Goal: Information Seeking & Learning: Learn about a topic

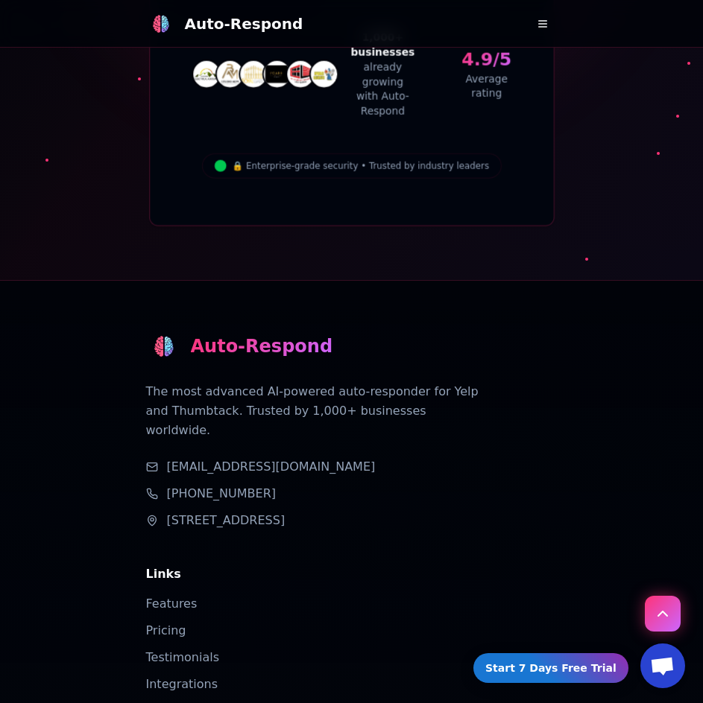
scroll to position [9302, 0]
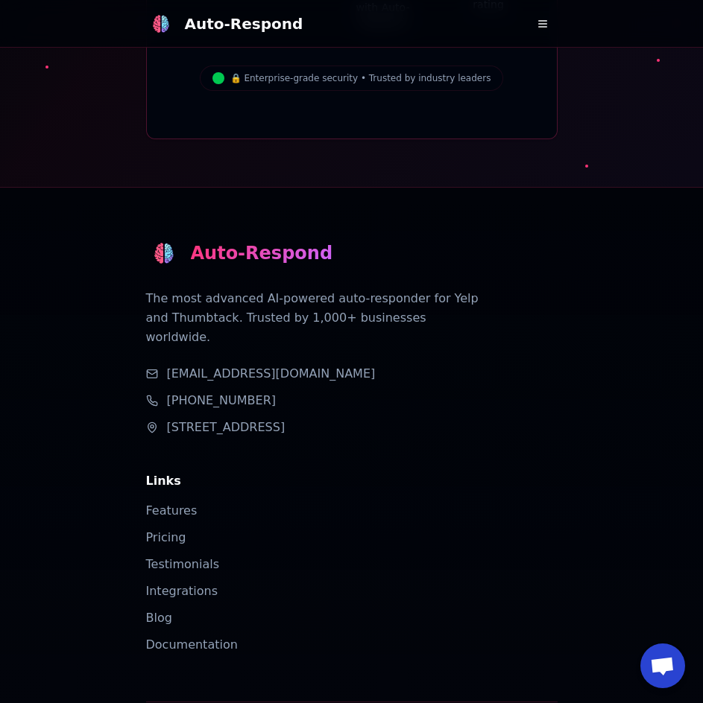
click at [532, 18] on button at bounding box center [542, 24] width 30 height 30
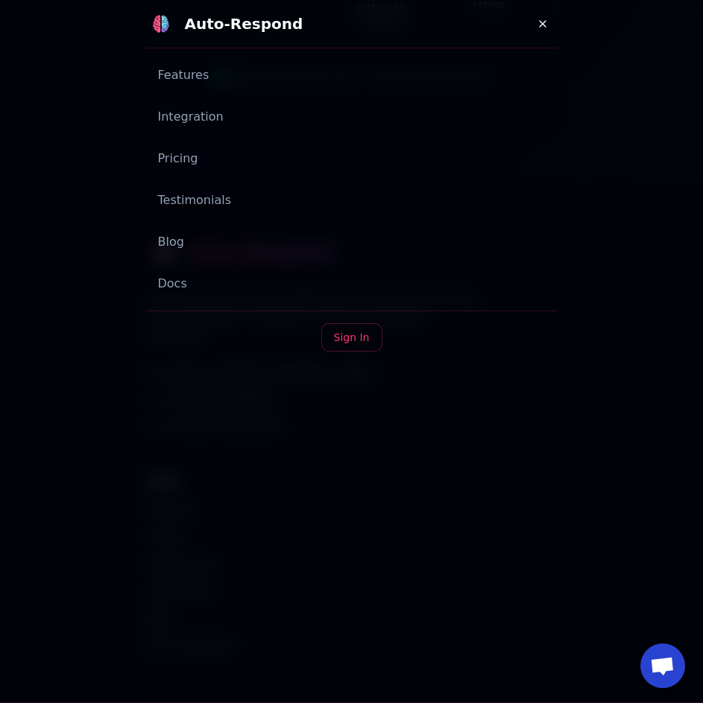
click at [179, 78] on link "Features" at bounding box center [351, 75] width 411 height 30
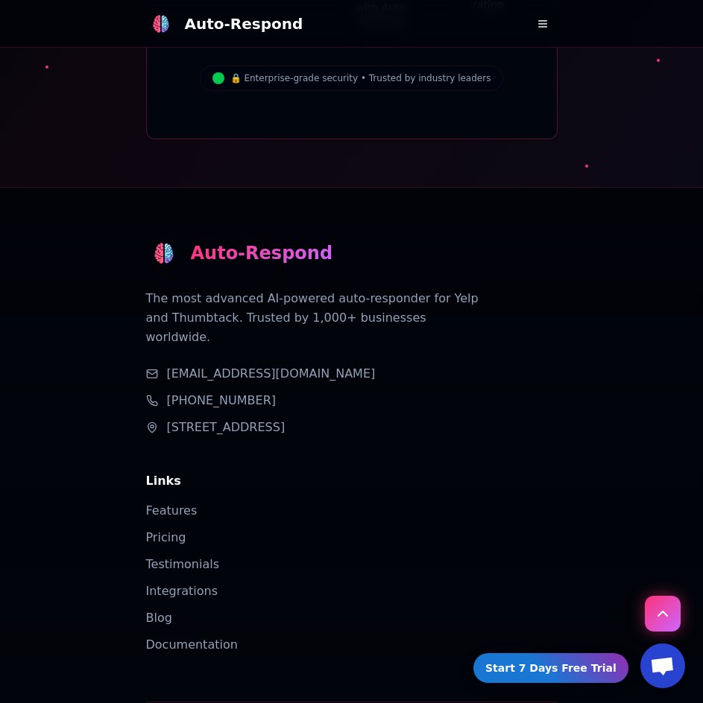
click at [152, 30] on img at bounding box center [161, 24] width 18 height 18
click at [159, 611] on link "Blog" at bounding box center [159, 618] width 26 height 14
click at [545, 23] on button at bounding box center [542, 24] width 30 height 30
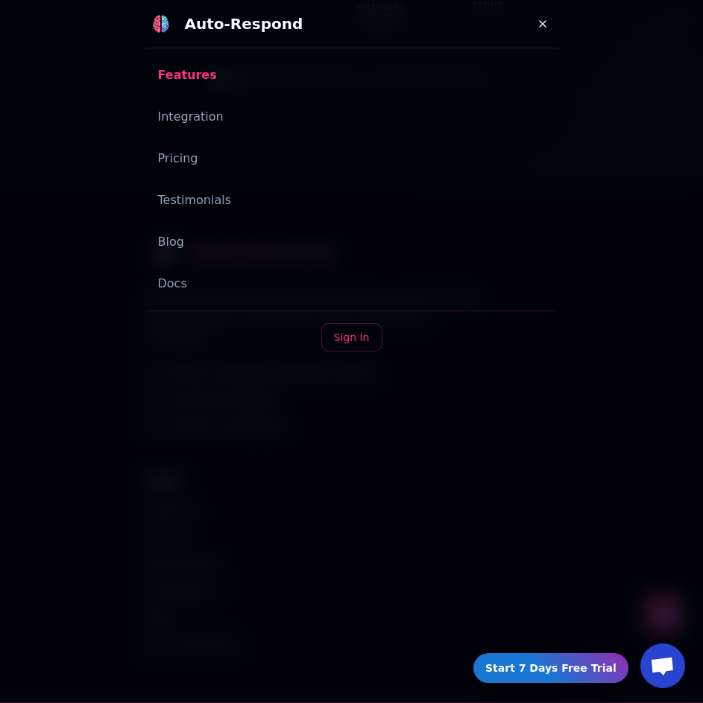
click at [196, 117] on link "Integration" at bounding box center [351, 117] width 411 height 30
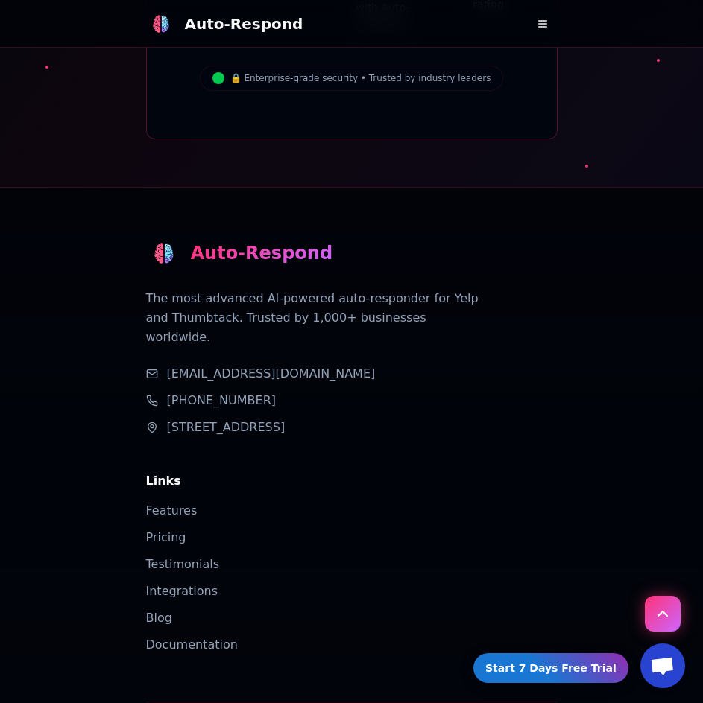
click at [541, 21] on button at bounding box center [542, 24] width 30 height 30
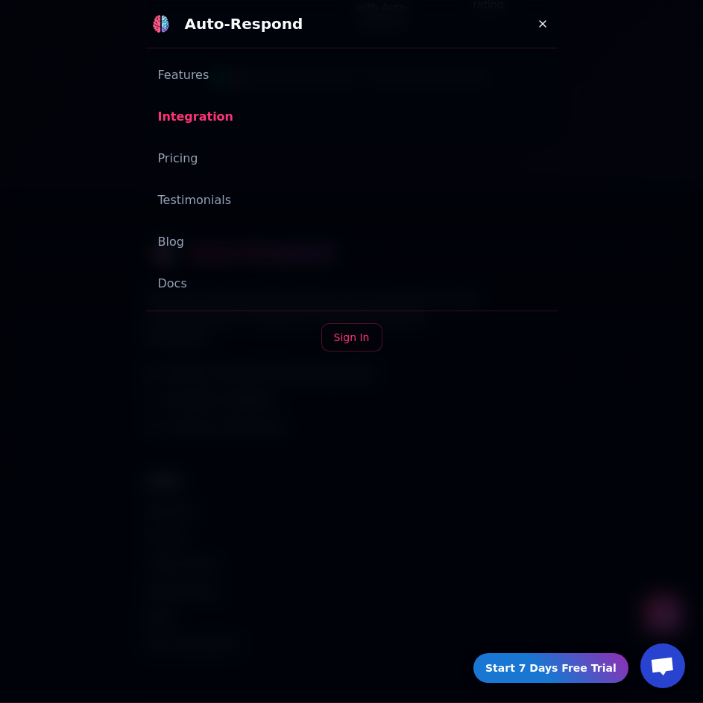
click at [173, 284] on link "Docs" at bounding box center [351, 284] width 411 height 30
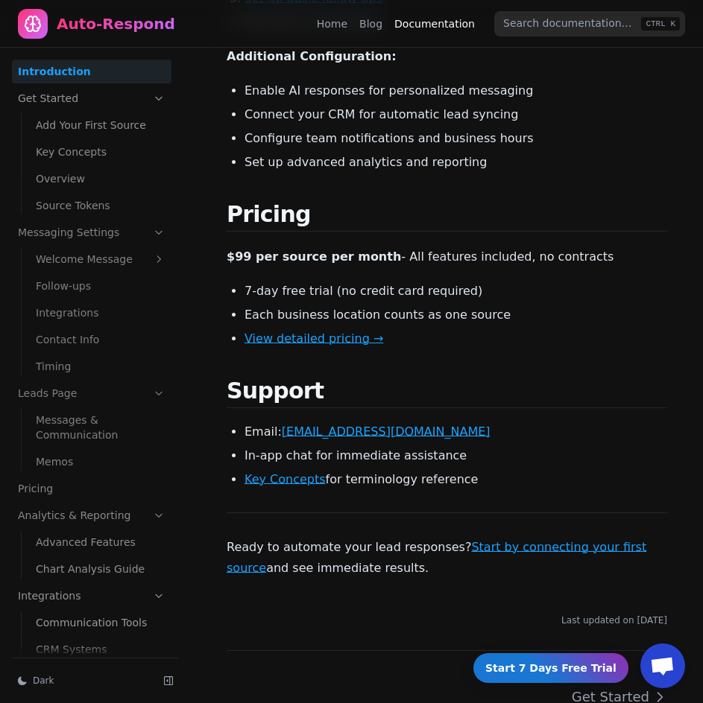
scroll to position [1551, 0]
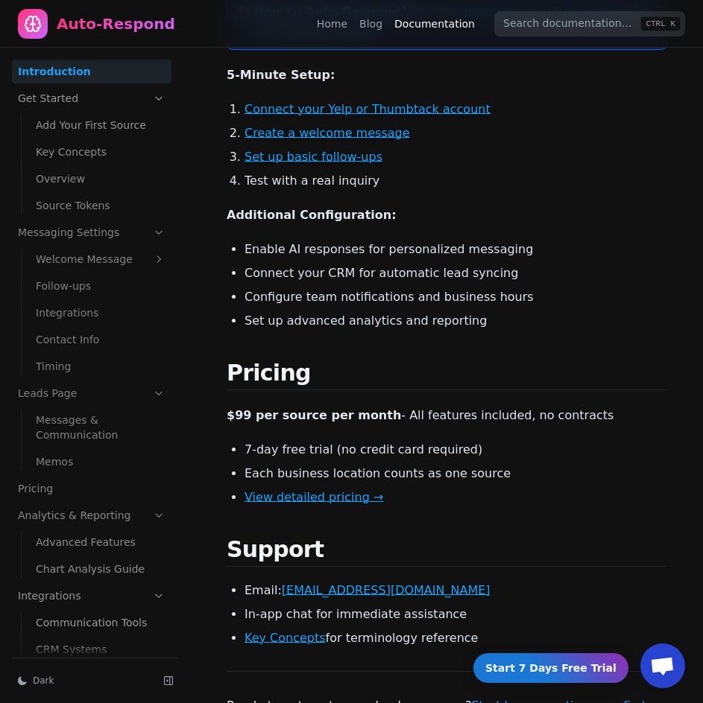
click at [342, 26] on link "Home" at bounding box center [332, 23] width 31 height 15
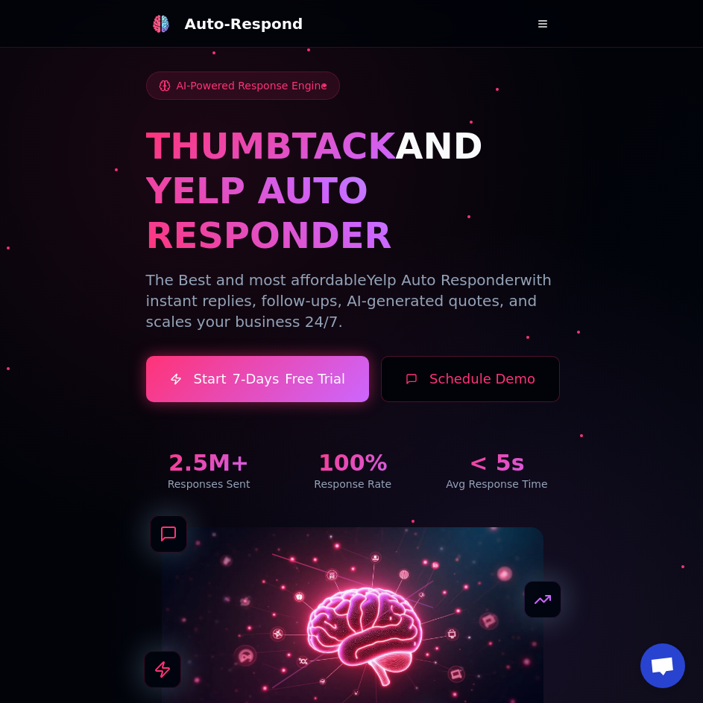
click at [413, 356] on button "Schedule Demo" at bounding box center [470, 379] width 179 height 46
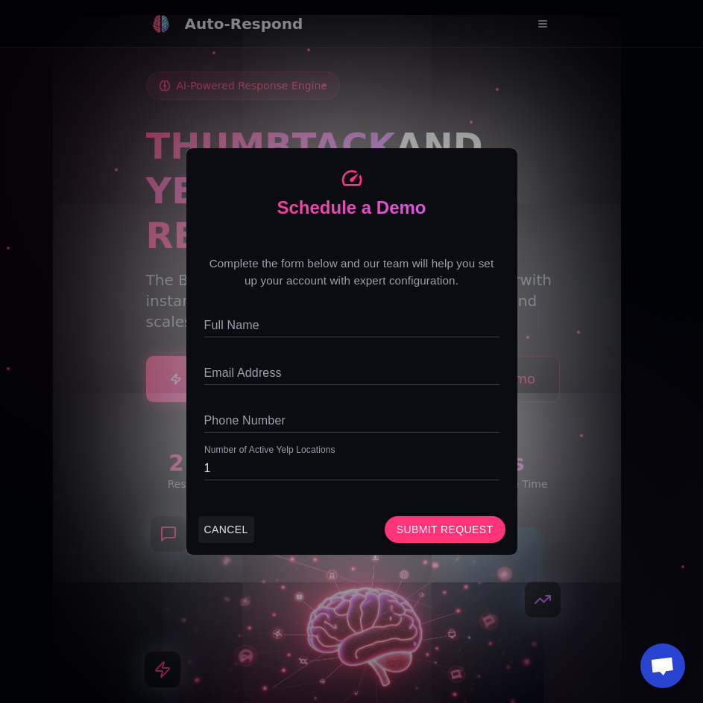
click at [212, 528] on button "CANCEL" at bounding box center [226, 530] width 56 height 28
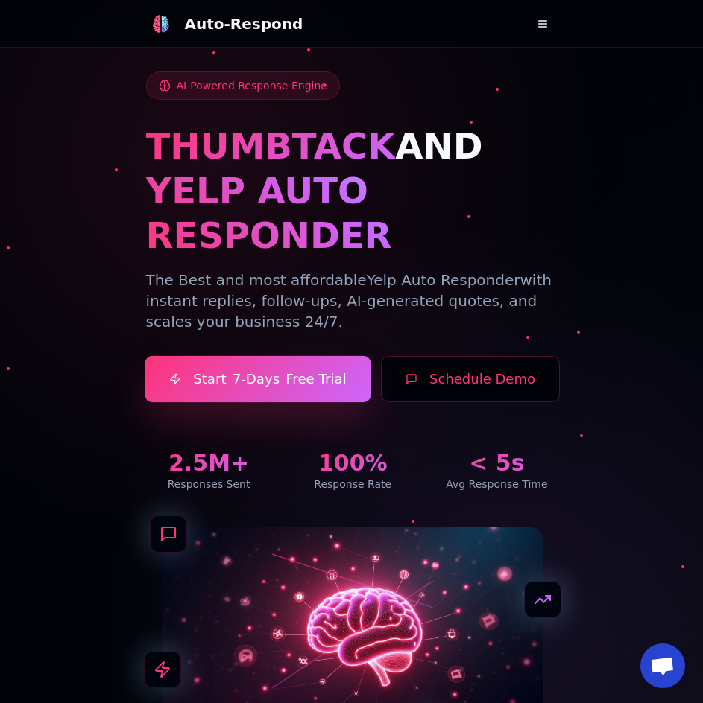
click at [241, 356] on link "Start 7-Days Free Trial" at bounding box center [258, 379] width 226 height 47
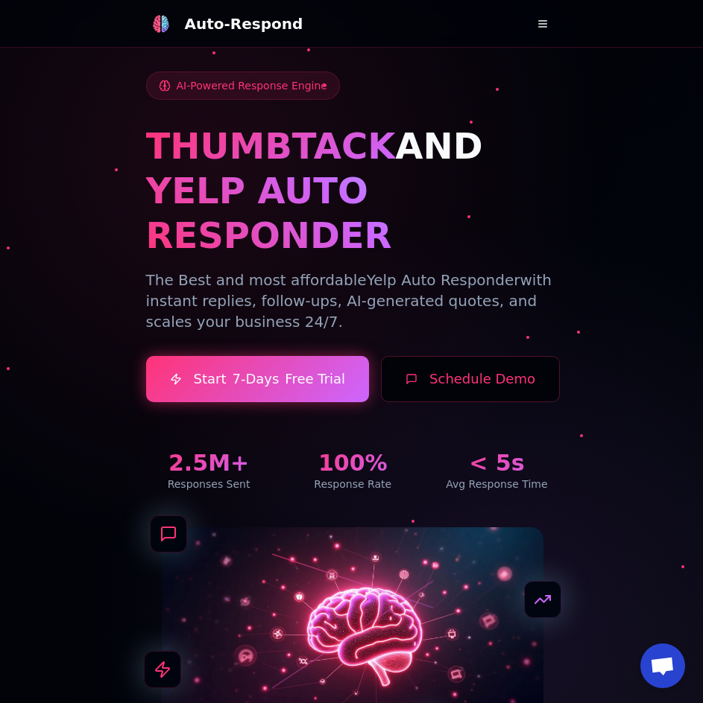
click at [55, 421] on div at bounding box center [351, 389] width 703 height 778
click at [33, 475] on div at bounding box center [351, 389] width 703 height 778
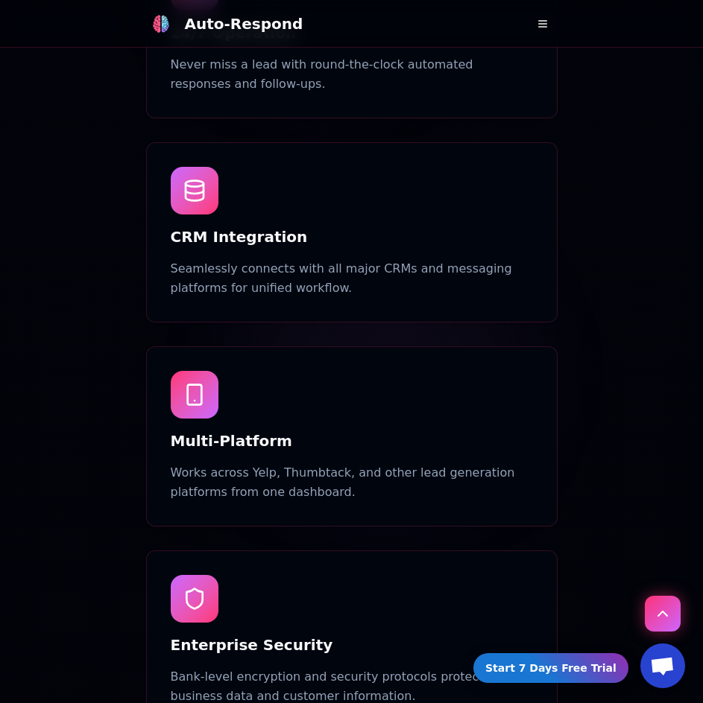
scroll to position [2458, 0]
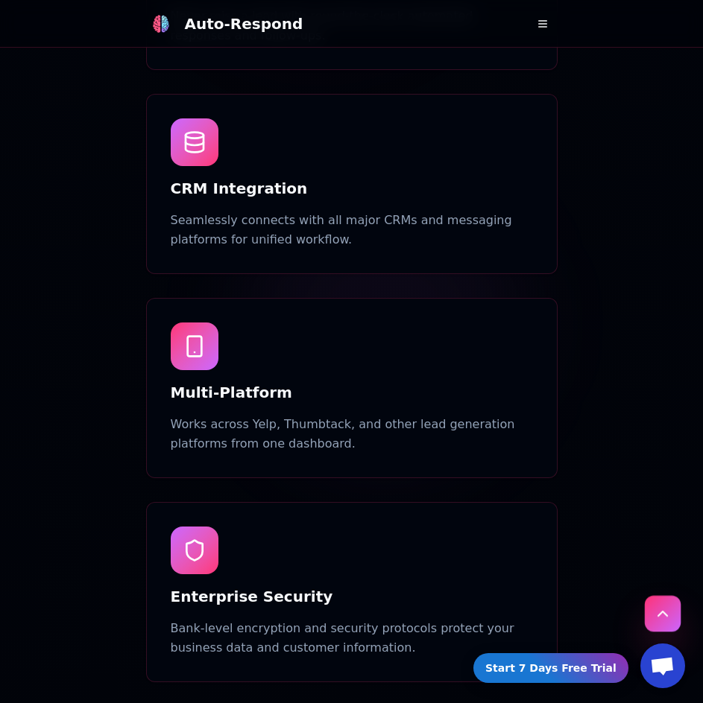
click at [665, 612] on button "Scroll to top" at bounding box center [662, 614] width 36 height 36
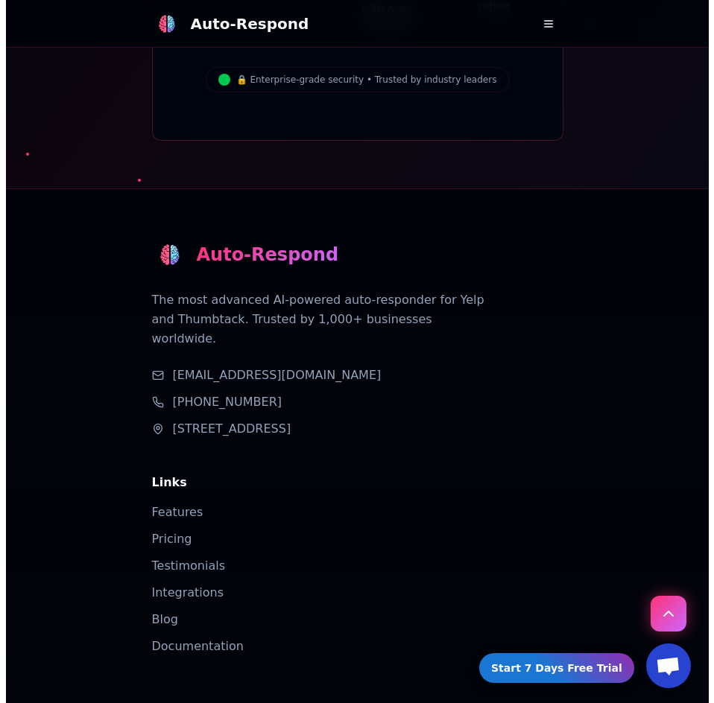
scroll to position [9302, 0]
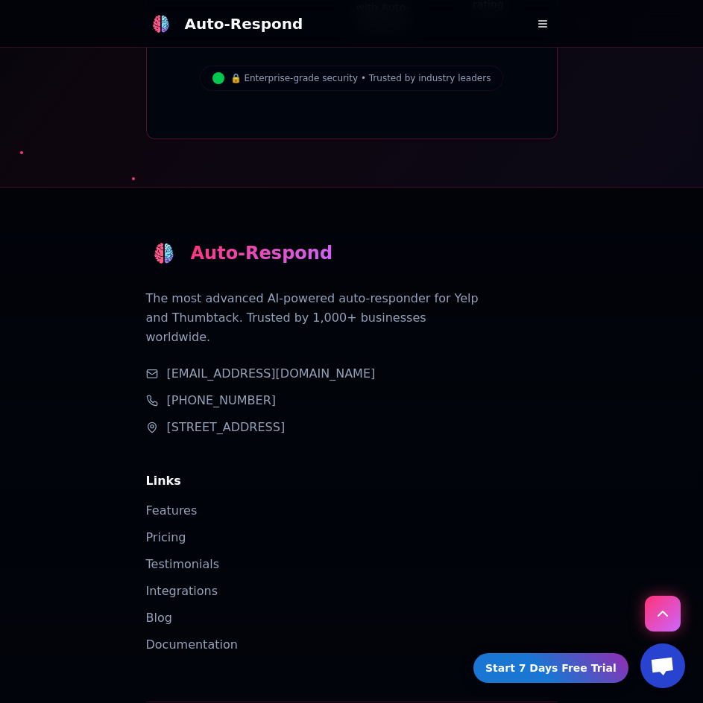
click at [552, 13] on button at bounding box center [542, 24] width 30 height 30
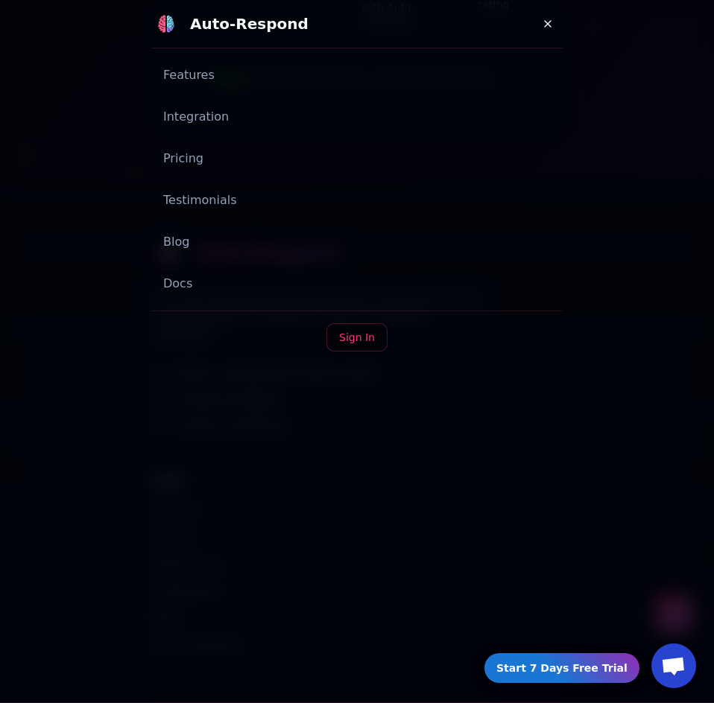
click at [187, 80] on link "Features" at bounding box center [356, 75] width 411 height 30
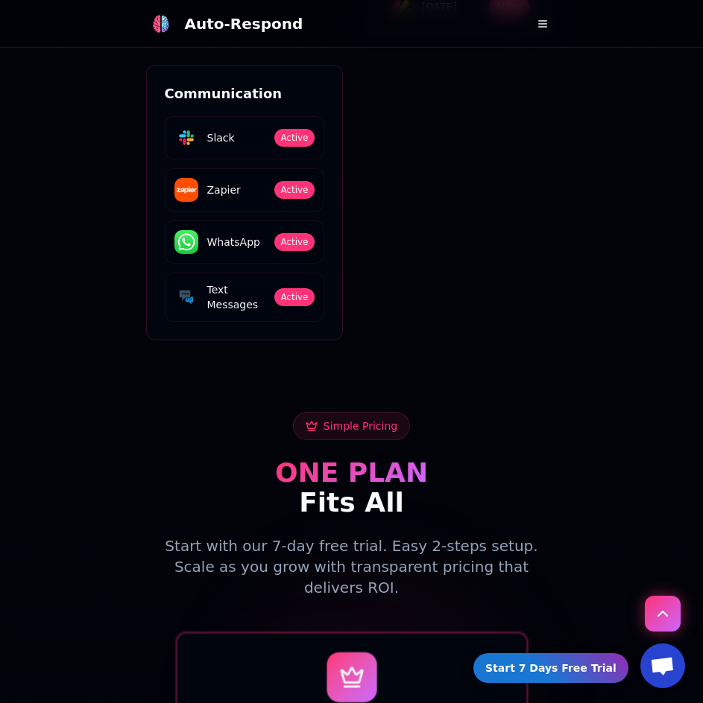
scroll to position [5426, 0]
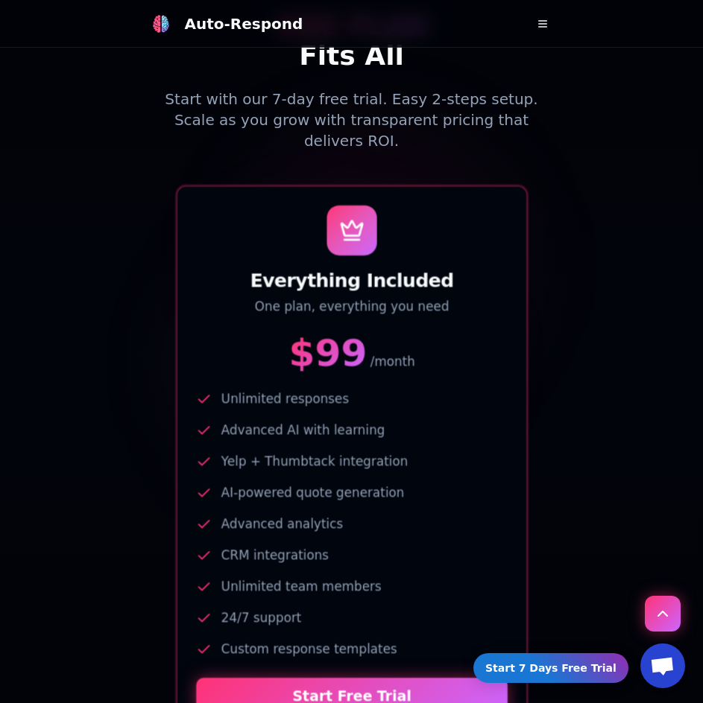
drag, startPoint x: 63, startPoint y: 483, endPoint x: 97, endPoint y: 496, distance: 36.1
click at [66, 485] on div at bounding box center [351, 352] width 703 height 919
drag, startPoint x: 212, startPoint y: 28, endPoint x: 200, endPoint y: 20, distance: 14.5
click at [212, 28] on div "Auto-Respond" at bounding box center [244, 23] width 118 height 21
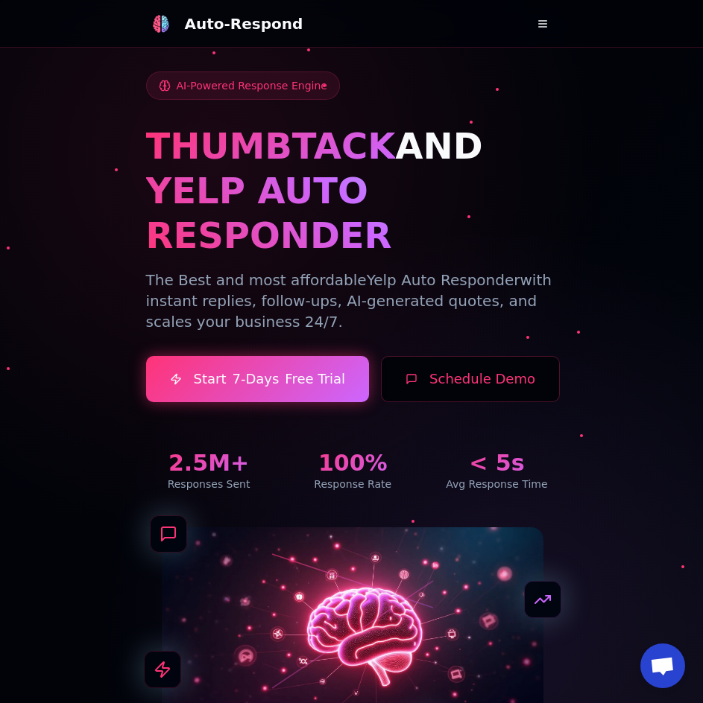
click at [79, 163] on div at bounding box center [351, 389] width 703 height 778
